Goal: Transaction & Acquisition: Purchase product/service

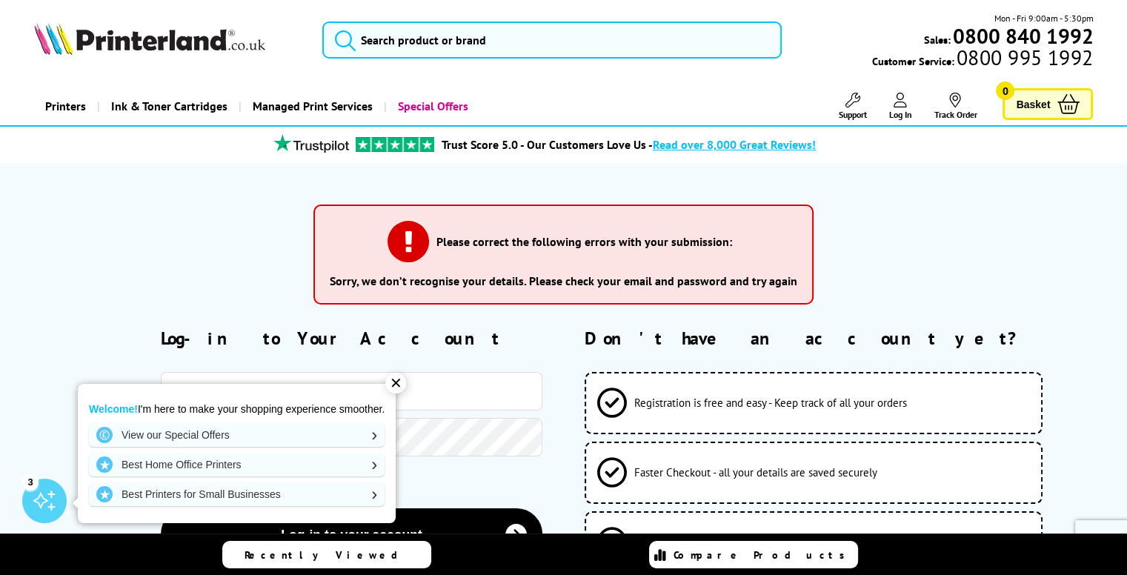
click at [161, 290] on div "Please correct the following errors with your submission: Sorry, we don’t recog…" at bounding box center [563, 260] width 1015 height 134
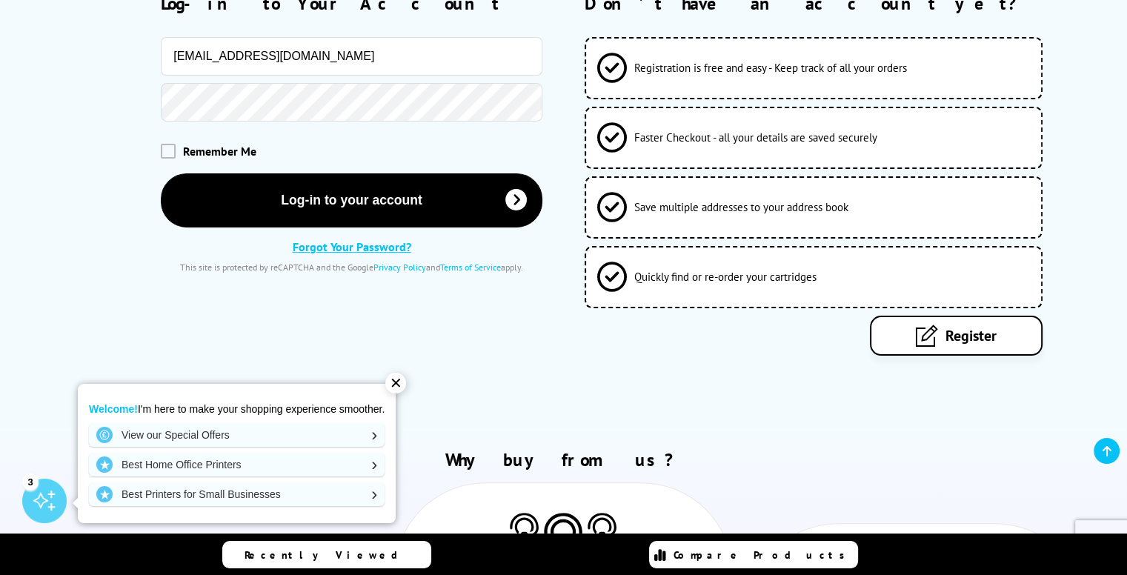
scroll to position [338, 0]
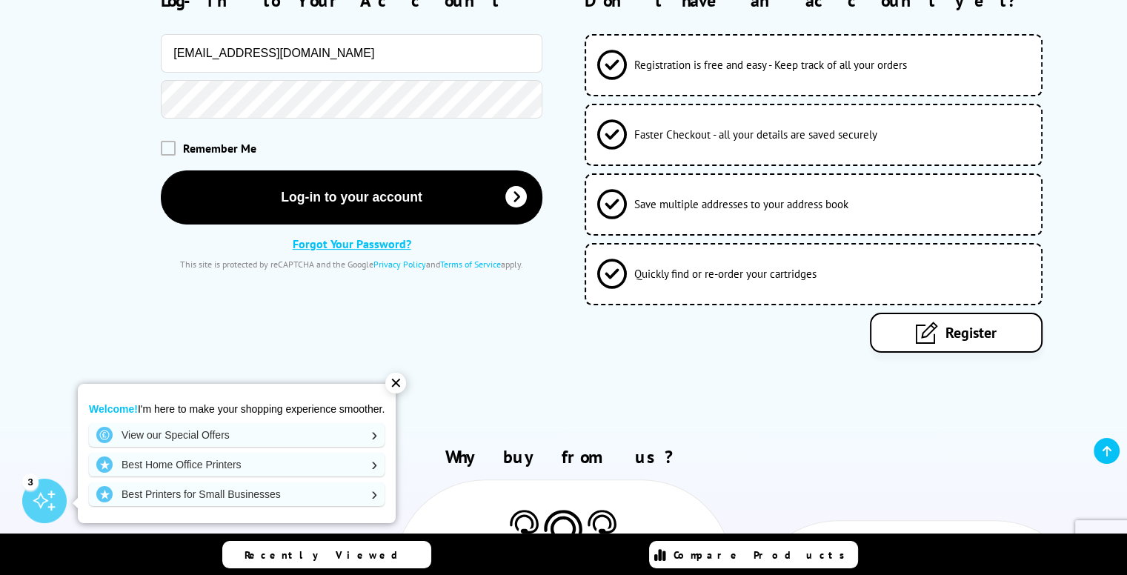
click at [331, 245] on link "Forgot Your Password?" at bounding box center [352, 243] width 119 height 15
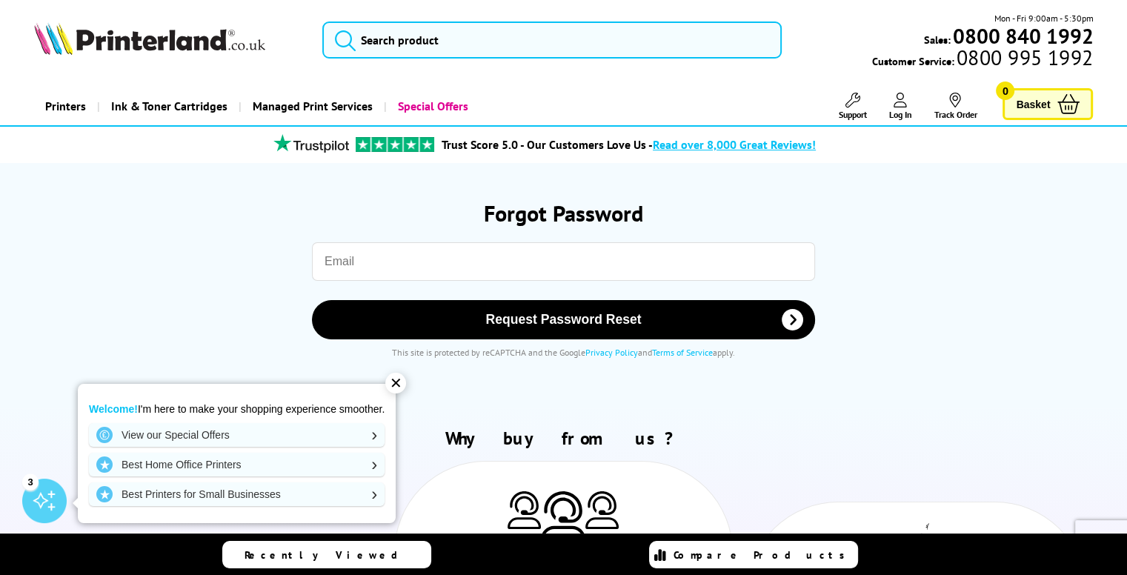
click at [363, 260] on input "email" at bounding box center [563, 261] width 503 height 39
type input "consultant@bjurology.uk"
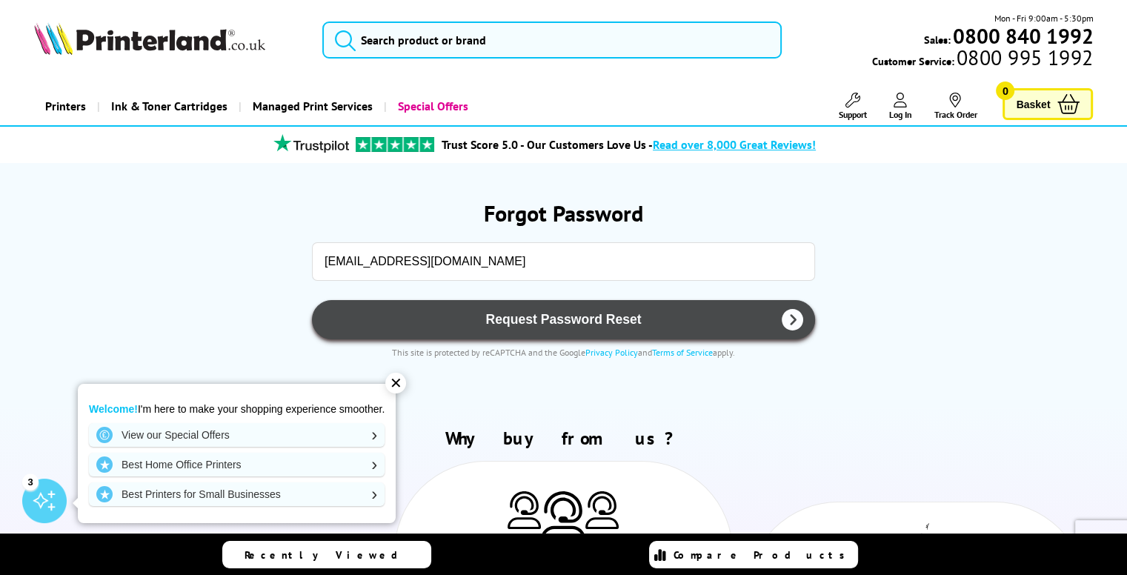
click at [537, 317] on span "Request Password Reset" at bounding box center [563, 320] width 465 height 16
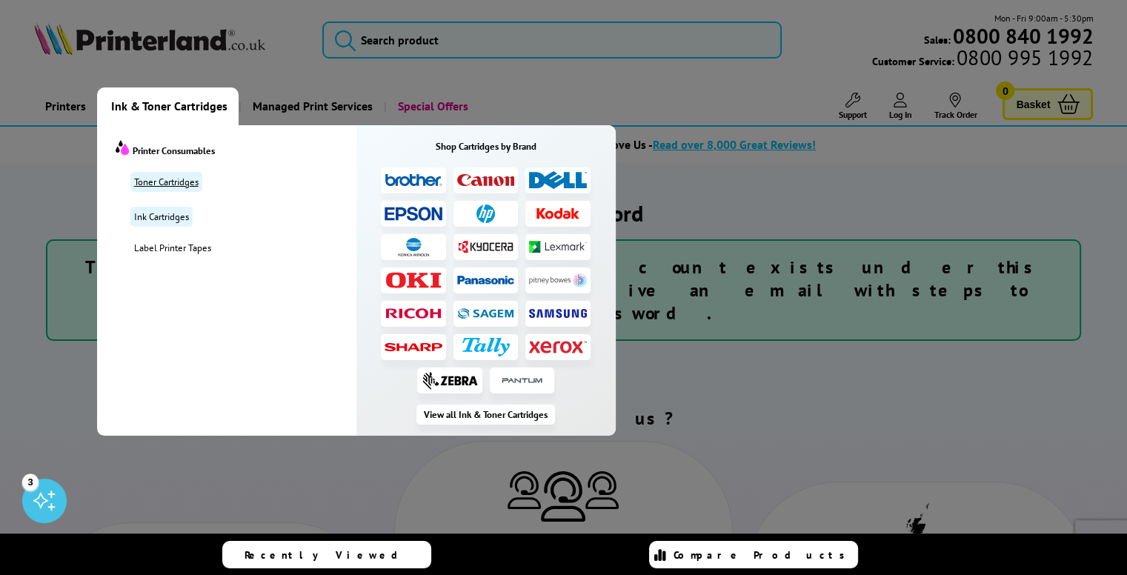
click at [172, 176] on link "Toner Cartridges" at bounding box center [166, 182] width 72 height 20
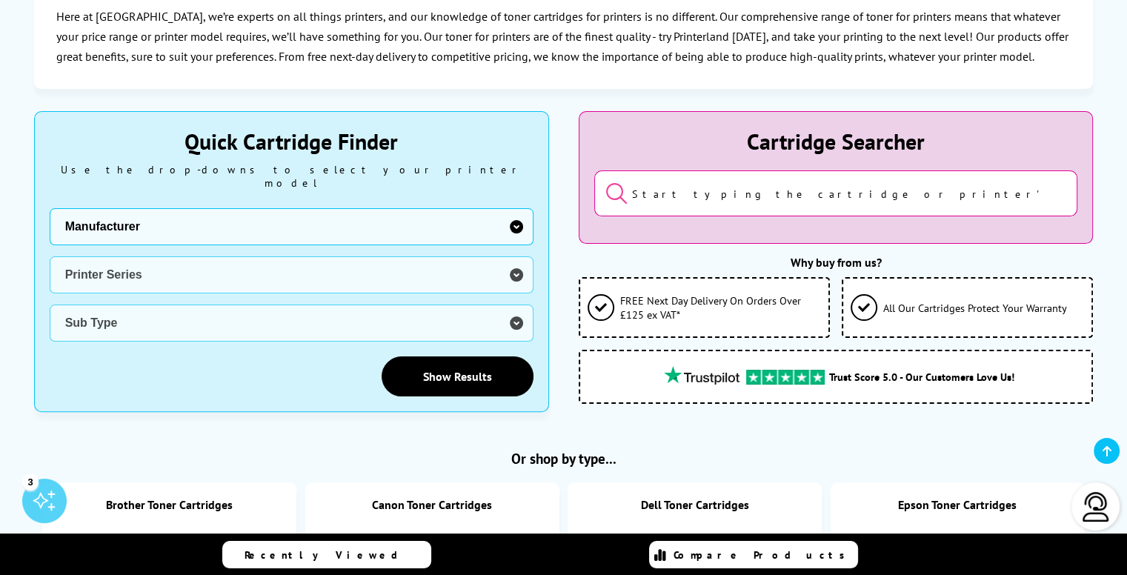
scroll to position [293, 0]
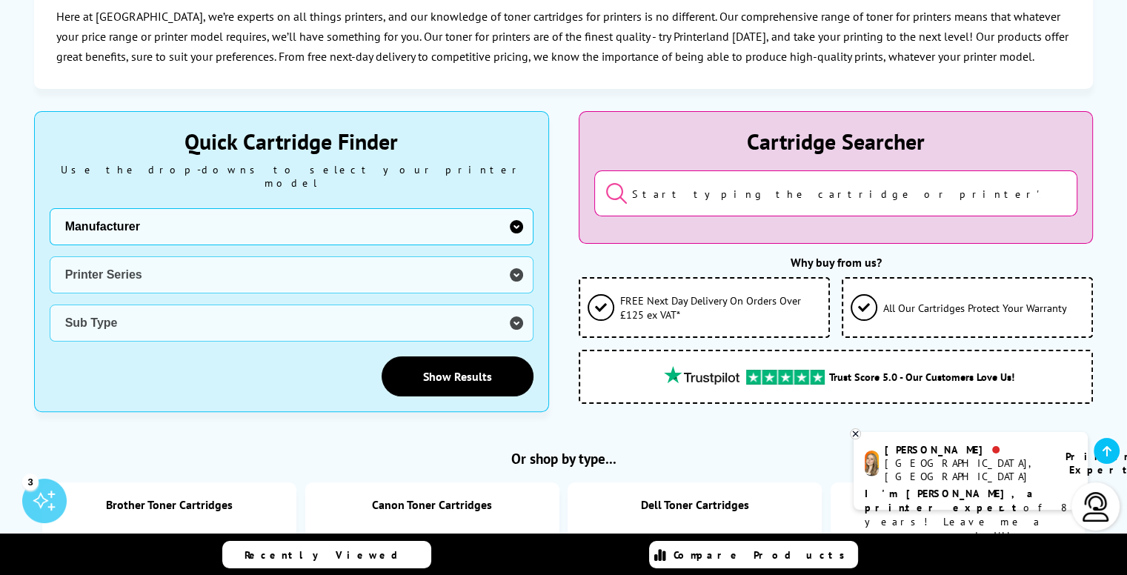
click at [244, 213] on select "Manufacturer Brother Canon Dell Dymo Epson HP Kodak Konica Minolta Kyocera Lexm…" at bounding box center [292, 226] width 484 height 37
select select "12603"
click at [50, 208] on select "Manufacturer Brother Canon Dell Dymo Epson HP Kodak Konica Minolta Kyocera Lexm…" at bounding box center [292, 226] width 484 height 37
click at [119, 265] on select "Printer Series AMP Series Colour Copier Series DesignJet Series DeskJet Series …" at bounding box center [292, 274] width 484 height 37
select select "33684"
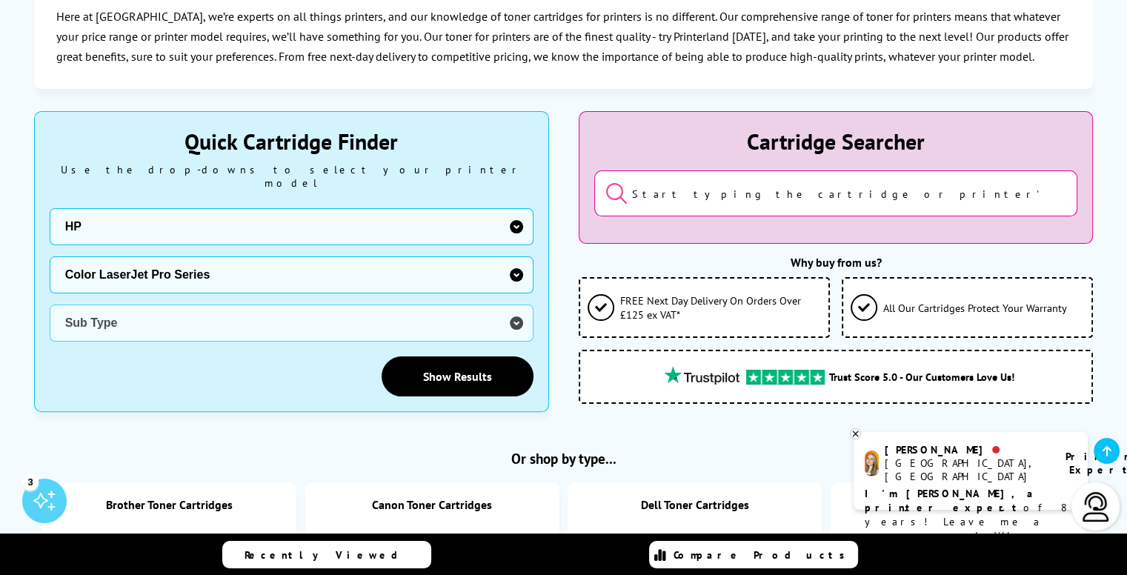
click at [50, 256] on select "Printer Series AMP Series Colour Copier Series DesignJet Series DeskJet Series …" at bounding box center [292, 274] width 484 height 37
click at [113, 306] on select "Sub Type HP Color LaserJet Pro 3202 HP Color LaserJet Pro 4202 HP Color LaserJe…" at bounding box center [292, 323] width 484 height 37
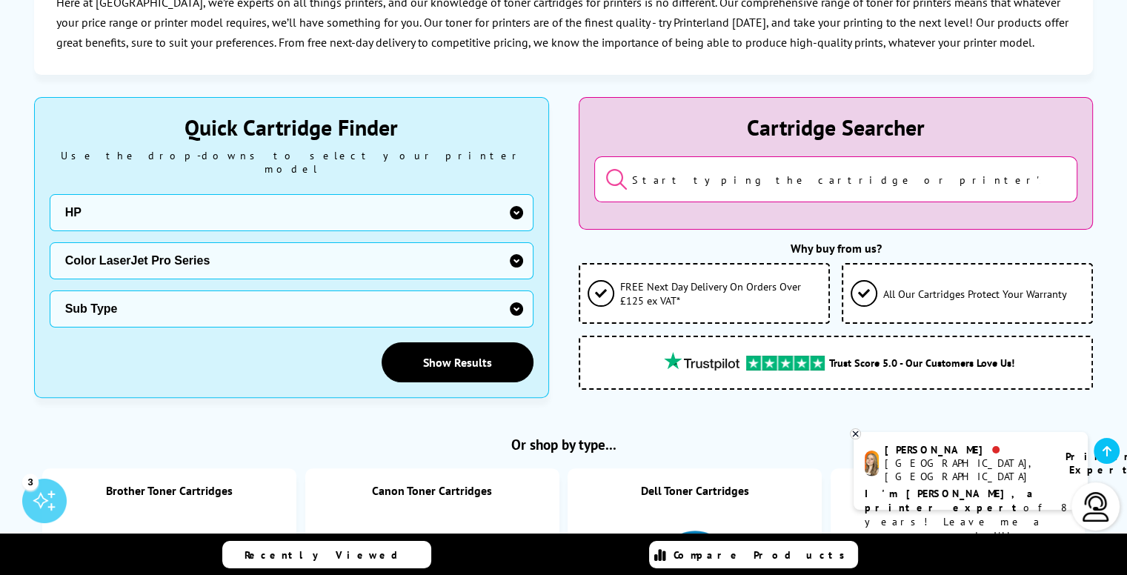
scroll to position [307, 0]
click at [666, 176] on input "search" at bounding box center [836, 180] width 484 height 46
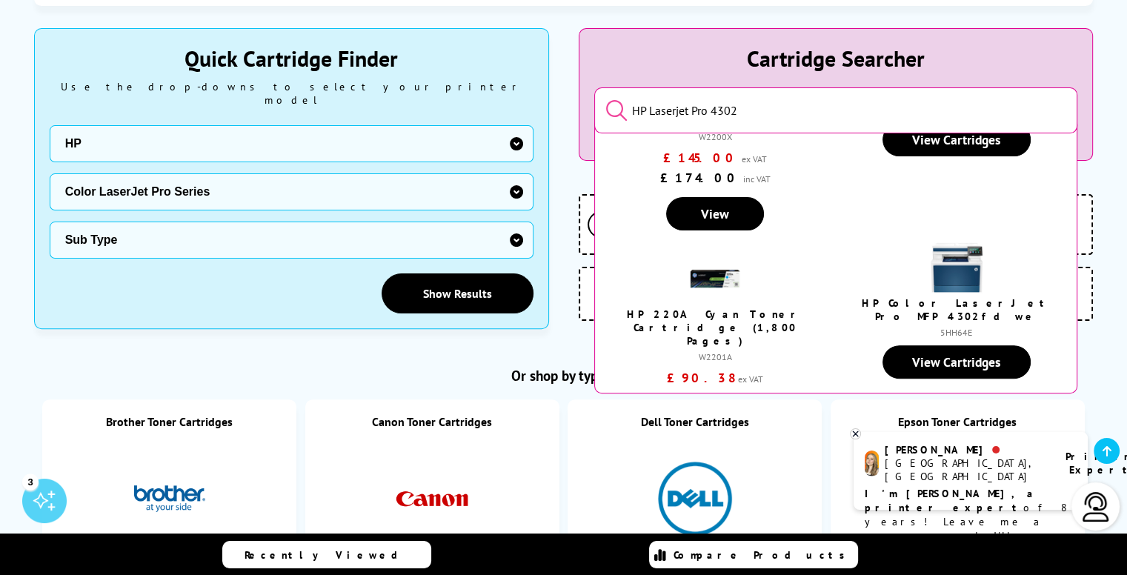
scroll to position [811, 0]
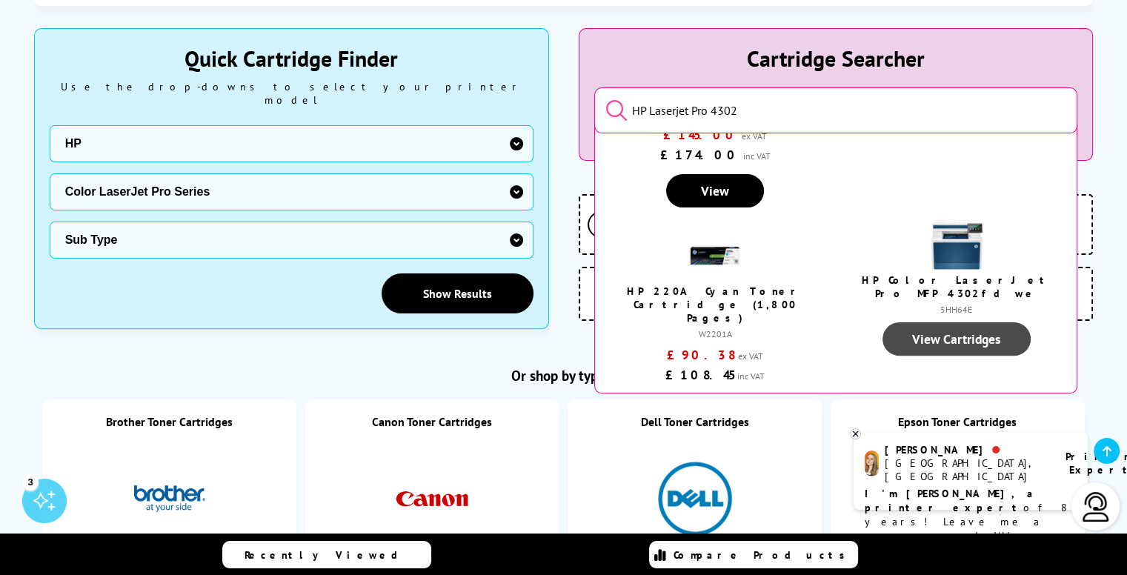
type input "HP Laserjet Pro 4302"
click at [940, 325] on link "View Cartridges" at bounding box center [957, 338] width 148 height 33
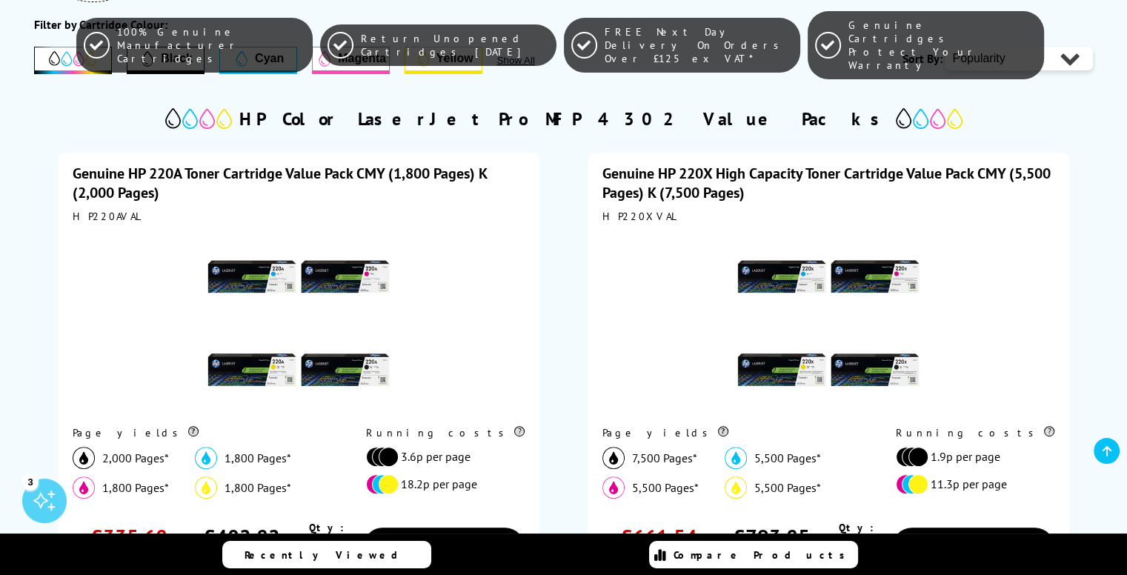
scroll to position [326, 0]
